Goal: Task Accomplishment & Management: Use online tool/utility

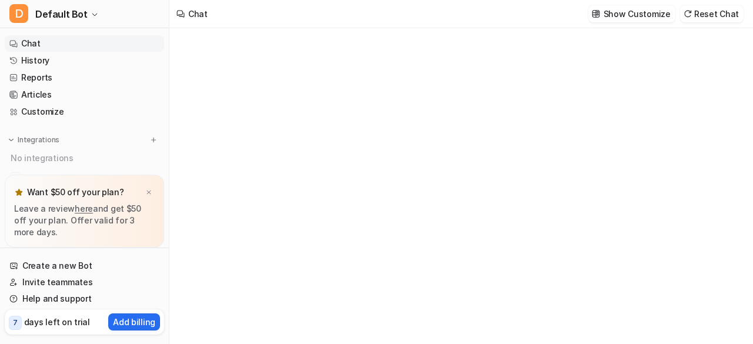
type textarea "**********"
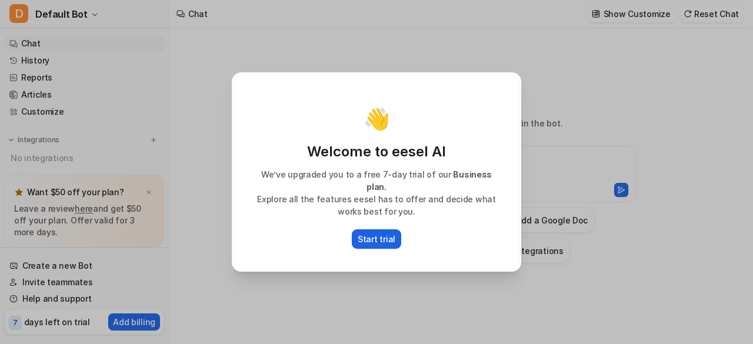
click at [383, 238] on p "Start trial" at bounding box center [376, 239] width 38 height 12
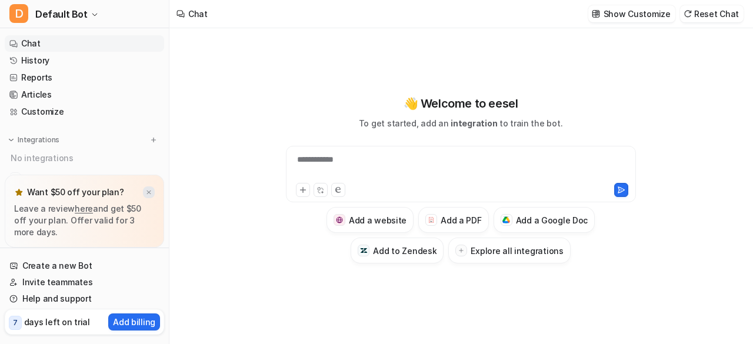
click at [147, 193] on img at bounding box center [148, 193] width 7 height 8
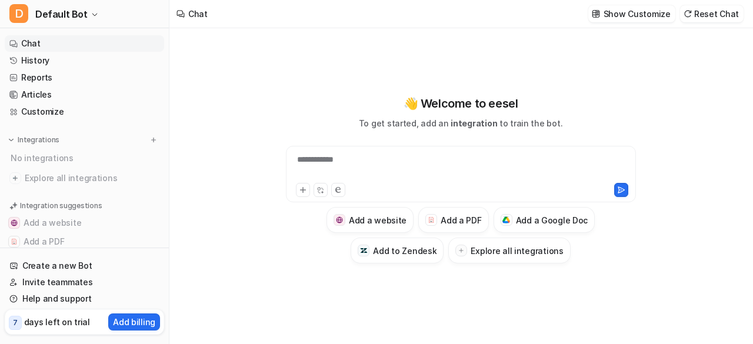
scroll to position [59, 0]
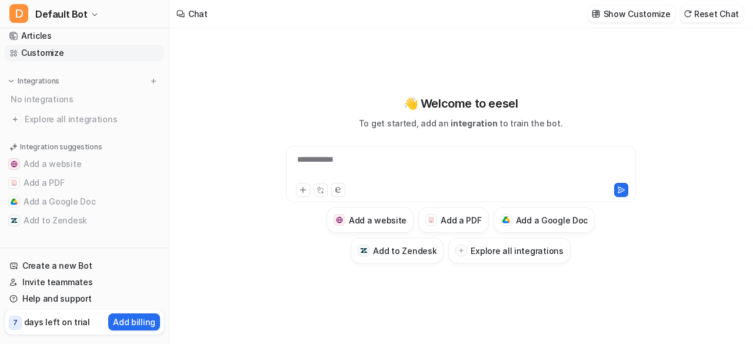
click at [93, 51] on link "Customize" at bounding box center [84, 53] width 159 height 16
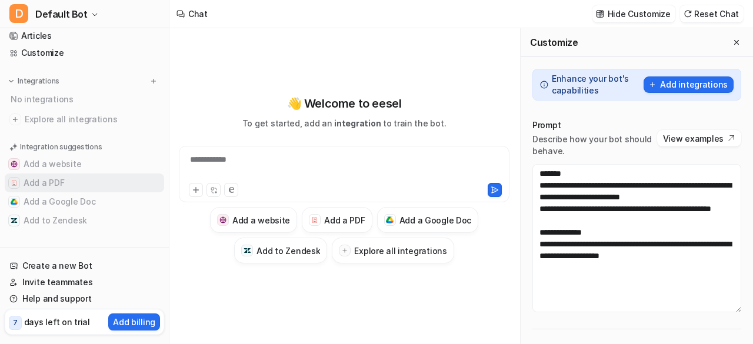
click at [85, 180] on button "Add a PDF" at bounding box center [84, 182] width 159 height 19
click at [347, 228] on button "Add a PDF" at bounding box center [337, 220] width 70 height 26
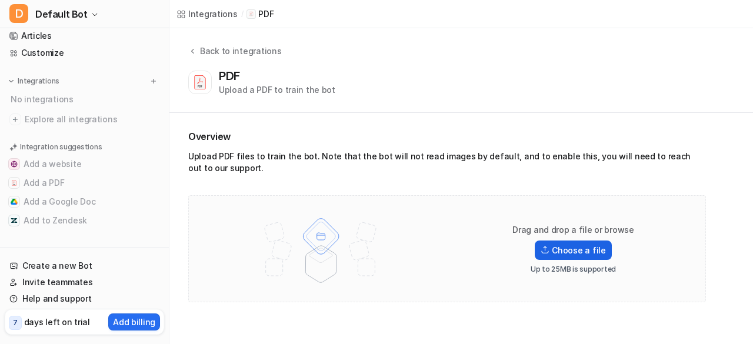
click at [557, 249] on label "Choose a file" at bounding box center [572, 249] width 76 height 19
click at [0, 0] on input "Choose a file" at bounding box center [0, 0] width 0 height 0
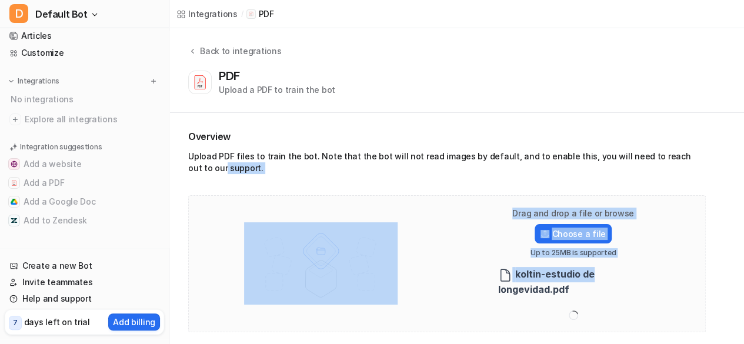
drag, startPoint x: 741, startPoint y: 212, endPoint x: 749, endPoint y: 275, distance: 62.9
click at [744, 275] on html "D Default Bot Chat History Reports Articles Customize Integrations No integrati…" at bounding box center [372, 172] width 744 height 344
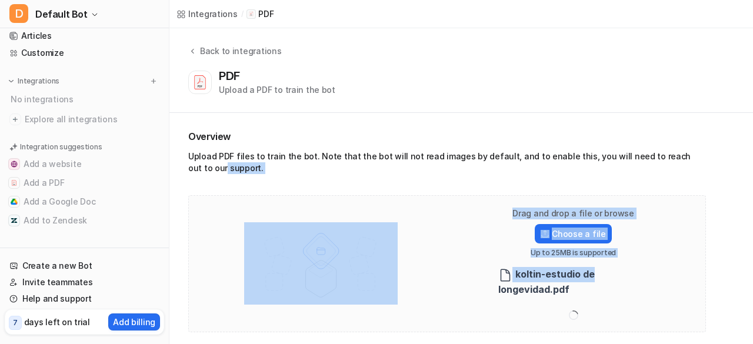
click at [735, 248] on div "Overview Upload PDF files to train the bot. Note that the bot will not read ima…" at bounding box center [460, 231] width 583 height 236
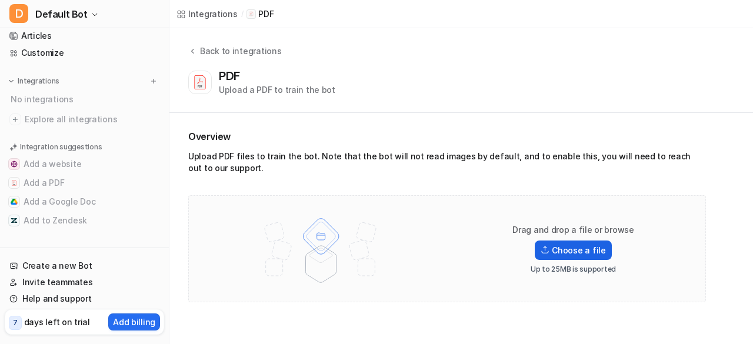
click at [560, 255] on label "Choose a file" at bounding box center [572, 249] width 76 height 19
click at [0, 0] on input "Choose a file" at bounding box center [0, 0] width 0 height 0
click at [557, 251] on label "Choose a file" at bounding box center [572, 249] width 76 height 19
click at [0, 0] on input "Choose a file" at bounding box center [0, 0] width 0 height 0
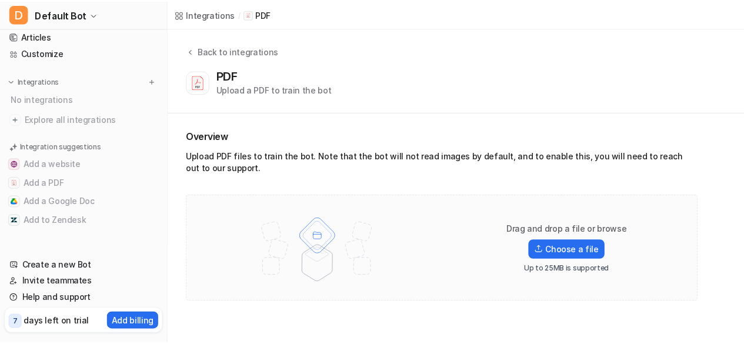
scroll to position [59, 0]
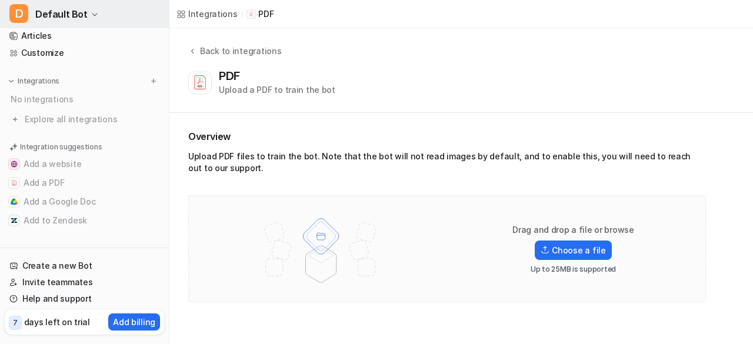
click at [56, 15] on span "Default Bot" at bounding box center [61, 14] width 52 height 16
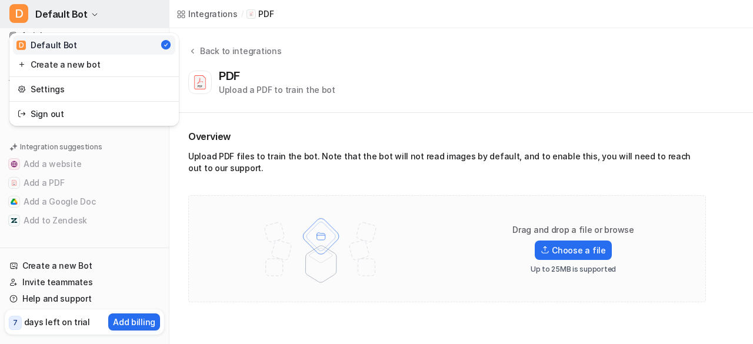
click at [21, 10] on span "D" at bounding box center [18, 13] width 19 height 19
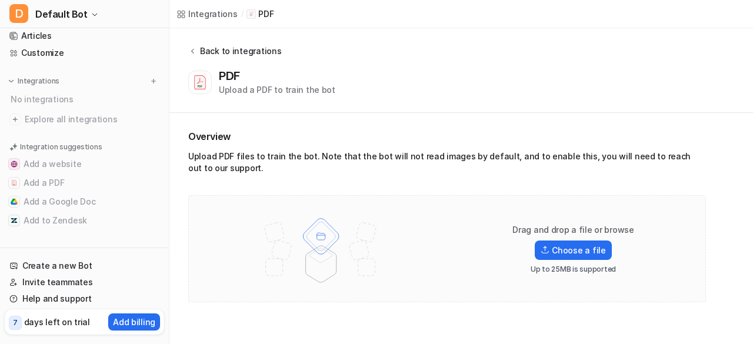
click at [193, 53] on icon at bounding box center [192, 51] width 3 height 5
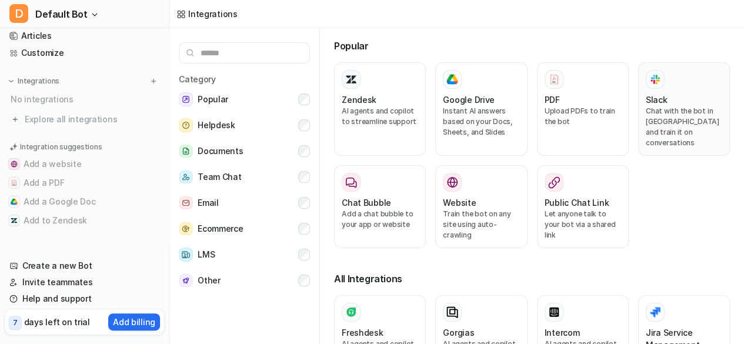
click at [681, 137] on button "Slack Chat with the bot in [GEOGRAPHIC_DATA] and train it on conversations" at bounding box center [684, 108] width 92 height 93
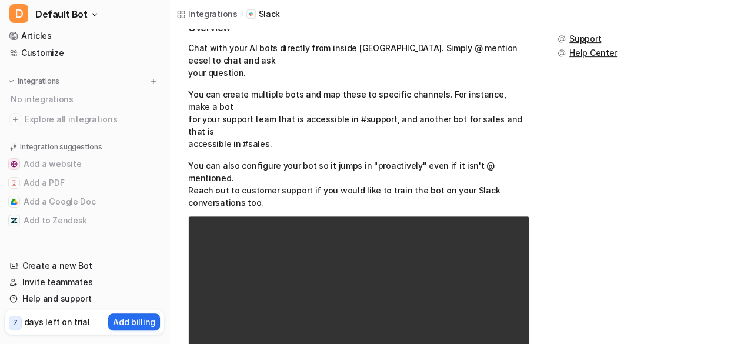
scroll to position [266, 0]
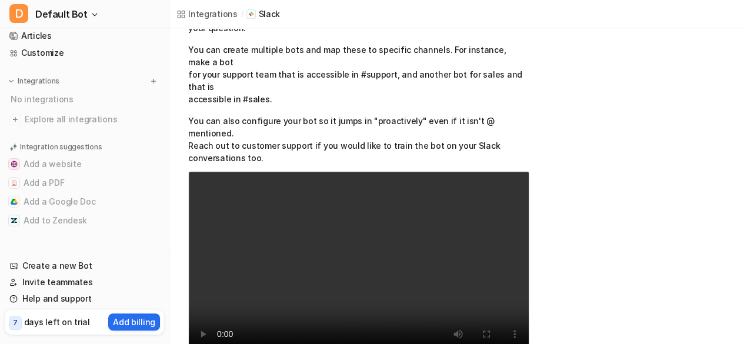
click at [270, 18] on p "Slack" at bounding box center [269, 14] width 22 height 12
